Goal: Find specific page/section: Find specific page/section

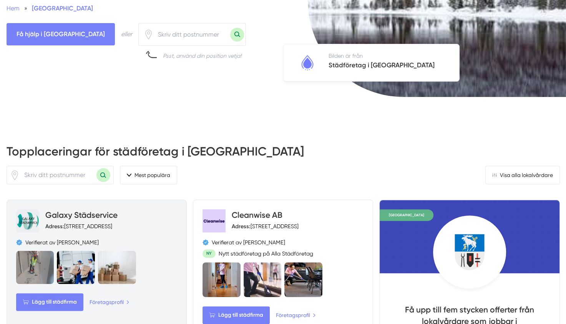
scroll to position [220, 0]
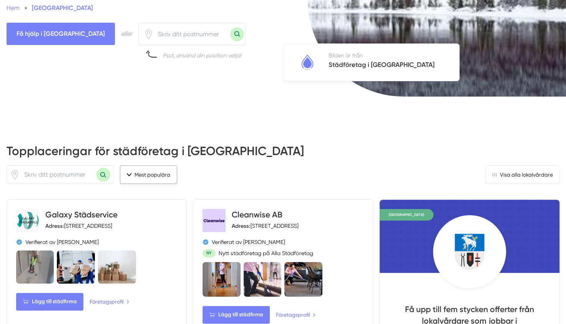
click at [141, 165] on button "Mest populära" at bounding box center [148, 174] width 57 height 18
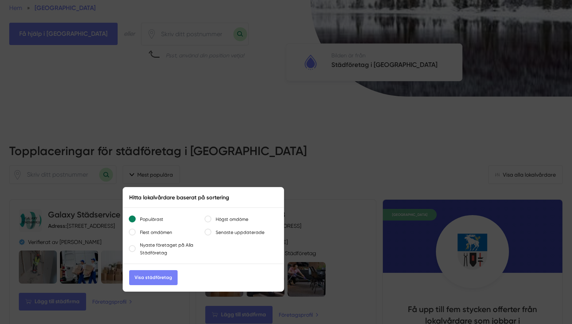
click at [219, 130] on div at bounding box center [286, 162] width 572 height 324
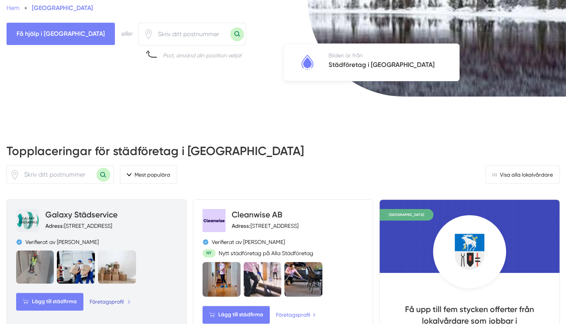
scroll to position [258, 0]
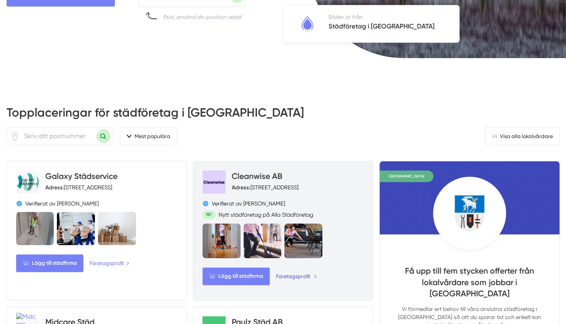
click at [291, 272] on link "Företagsprofil" at bounding box center [296, 276] width 41 height 8
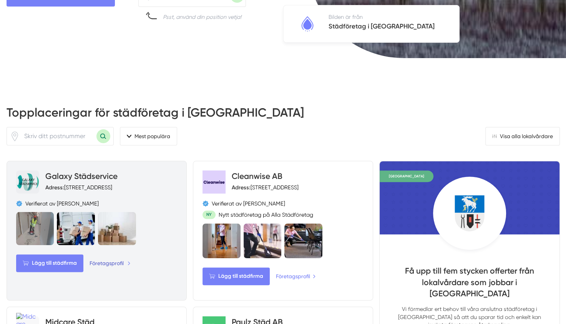
click at [110, 259] on link "Företagsprofil" at bounding box center [110, 263] width 41 height 8
